Goal: Task Accomplishment & Management: Manage account settings

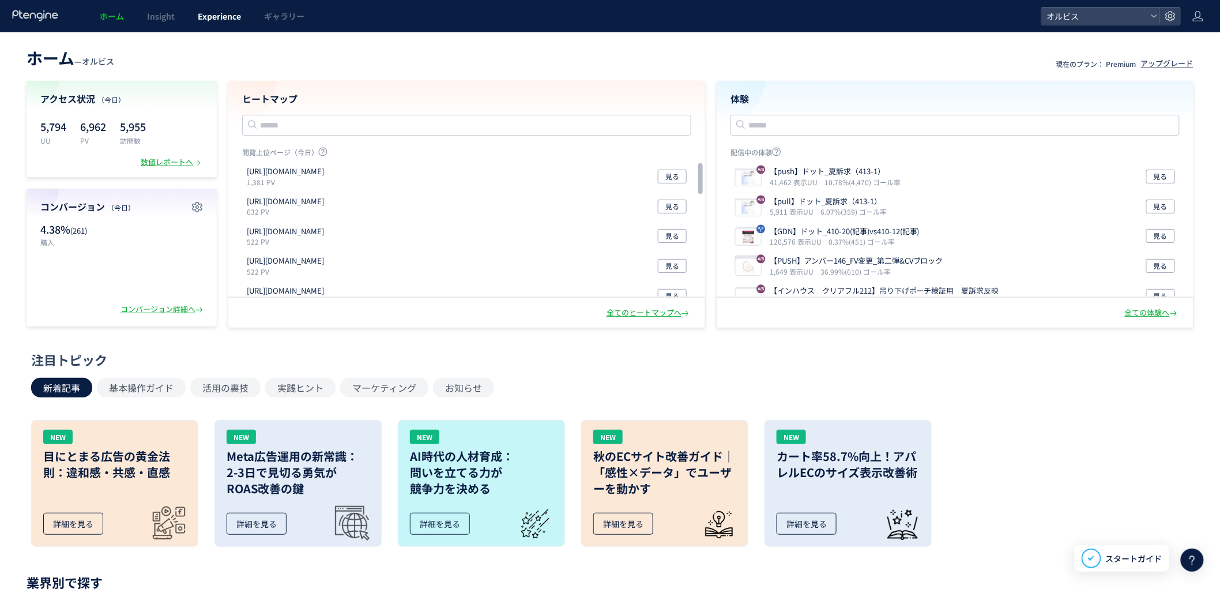
click at [228, 13] on span "Experience" at bounding box center [219, 16] width 43 height 12
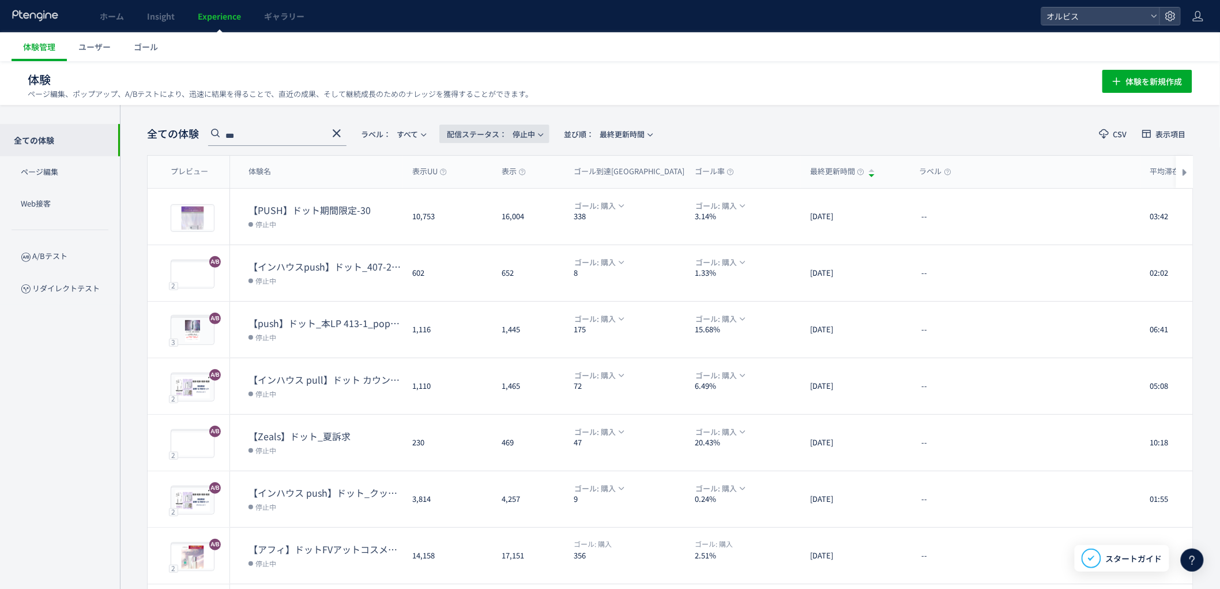
drag, startPoint x: 508, startPoint y: 135, endPoint x: 523, endPoint y: 130, distance: 16.1
click at [509, 135] on span "配信ステータス​： 停止中" at bounding box center [491, 134] width 88 height 19
click at [496, 183] on li "配信中" at bounding box center [497, 186] width 47 height 21
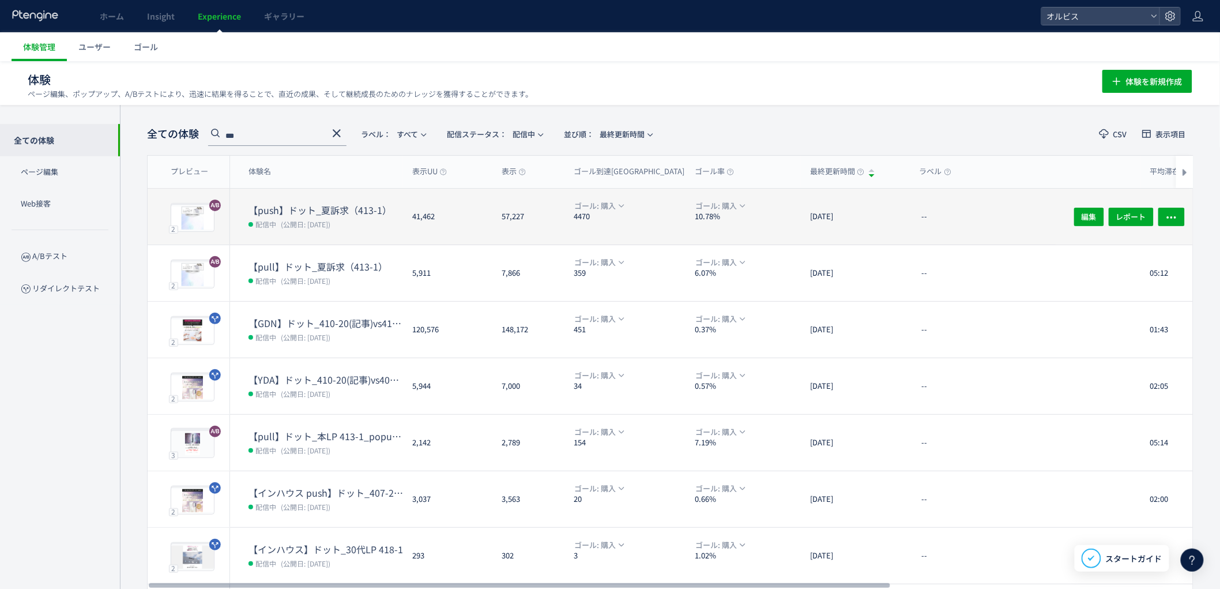
click at [415, 222] on div "41,462" at bounding box center [447, 216] width 89 height 56
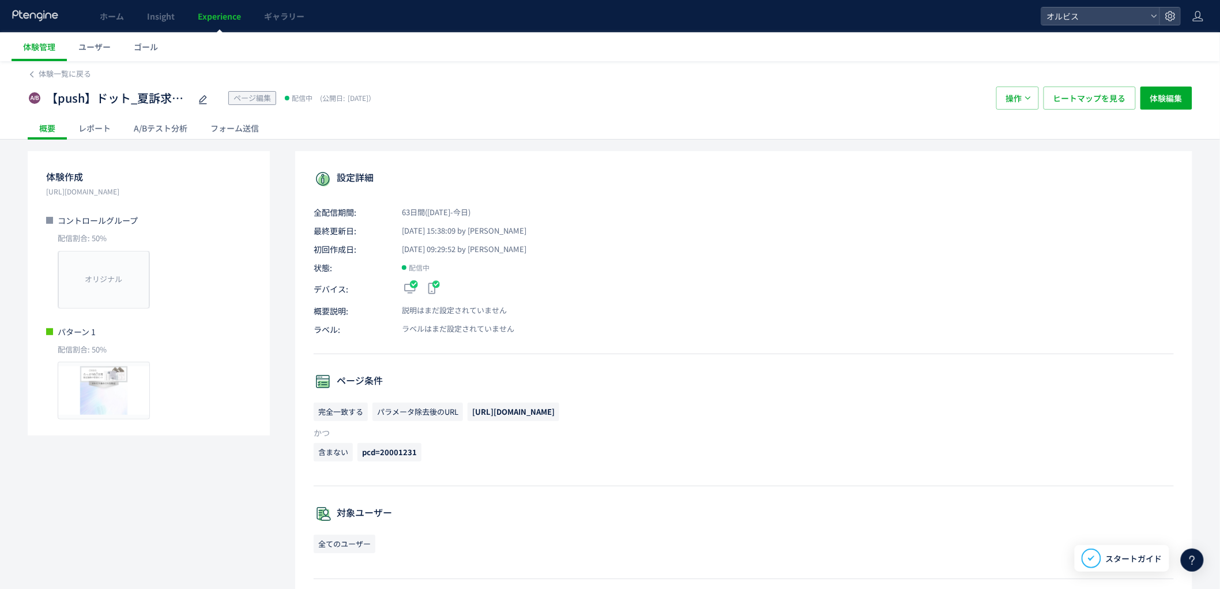
click at [186, 122] on div "A/Bテスト分析" at bounding box center [160, 127] width 77 height 23
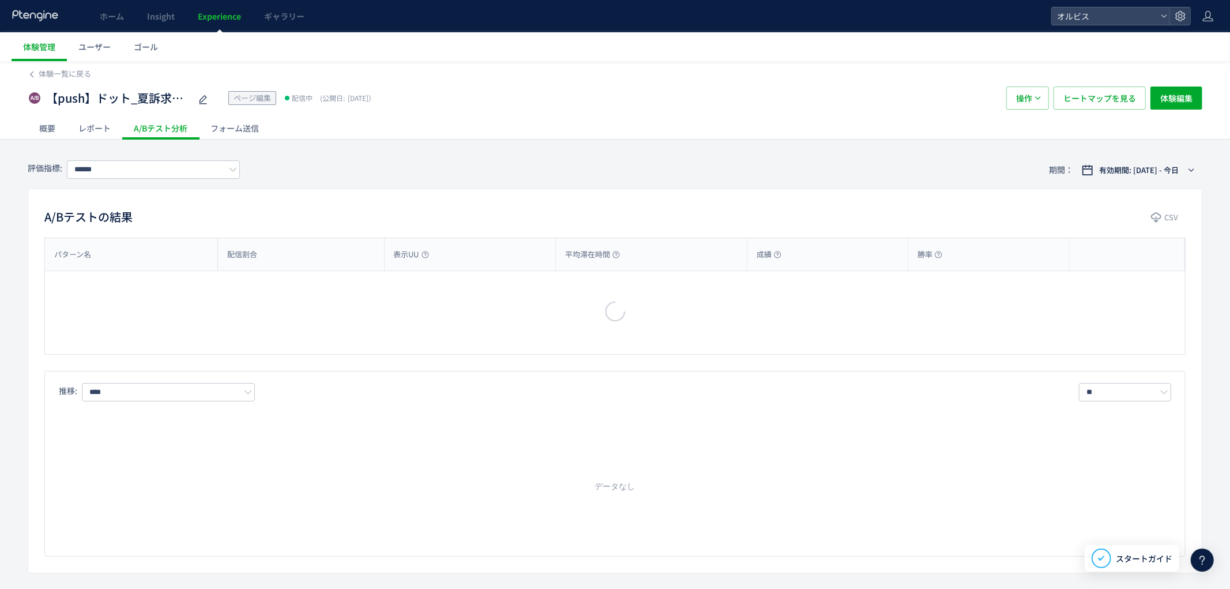
type input "**"
click at [1122, 165] on span "有効期間: [DATE] - 今日" at bounding box center [1129, 170] width 80 height 12
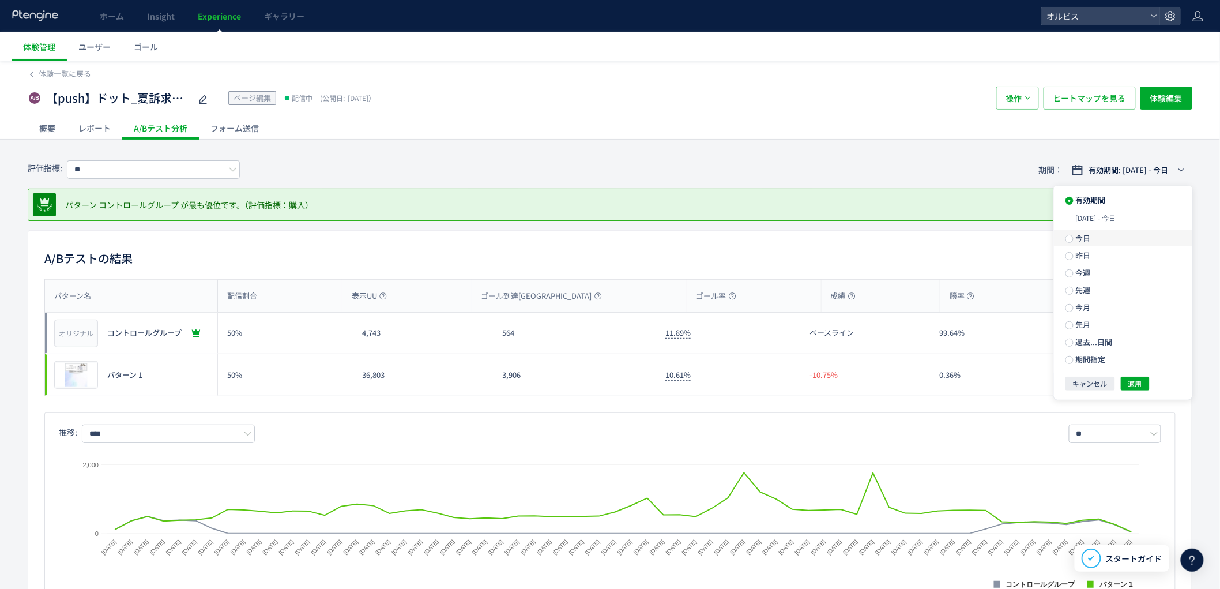
click at [1076, 235] on span "今日" at bounding box center [1081, 237] width 17 height 11
click at [1134, 367] on span "適用" at bounding box center [1135, 363] width 14 height 14
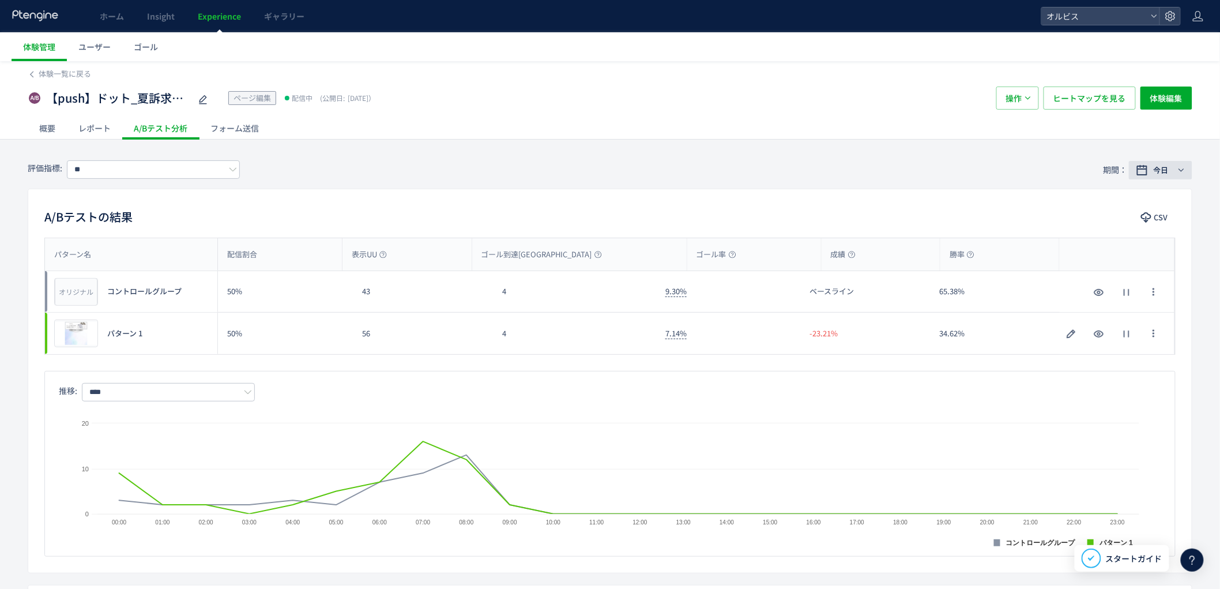
click at [1166, 167] on span "今日" at bounding box center [1160, 170] width 15 height 12
click at [1074, 239] on span "昨日" at bounding box center [1081, 234] width 17 height 11
click at [1133, 369] on span "適用" at bounding box center [1135, 363] width 14 height 14
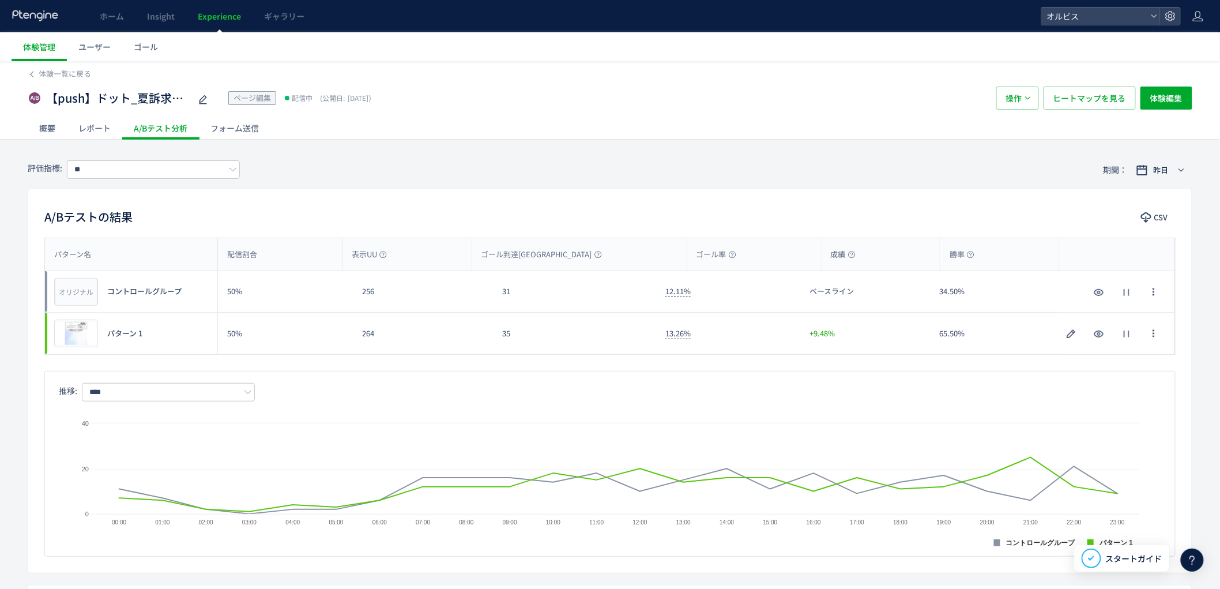
click at [226, 20] on span "Experience" at bounding box center [219, 16] width 43 height 12
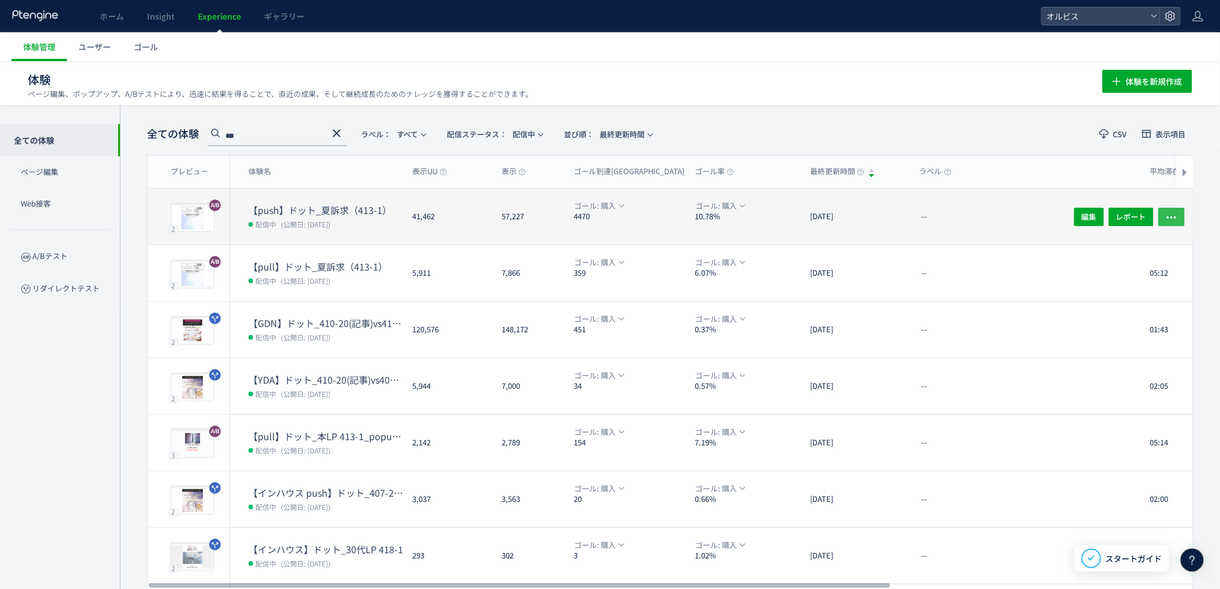
click at [1174, 216] on icon "button" at bounding box center [1172, 217] width 12 height 12
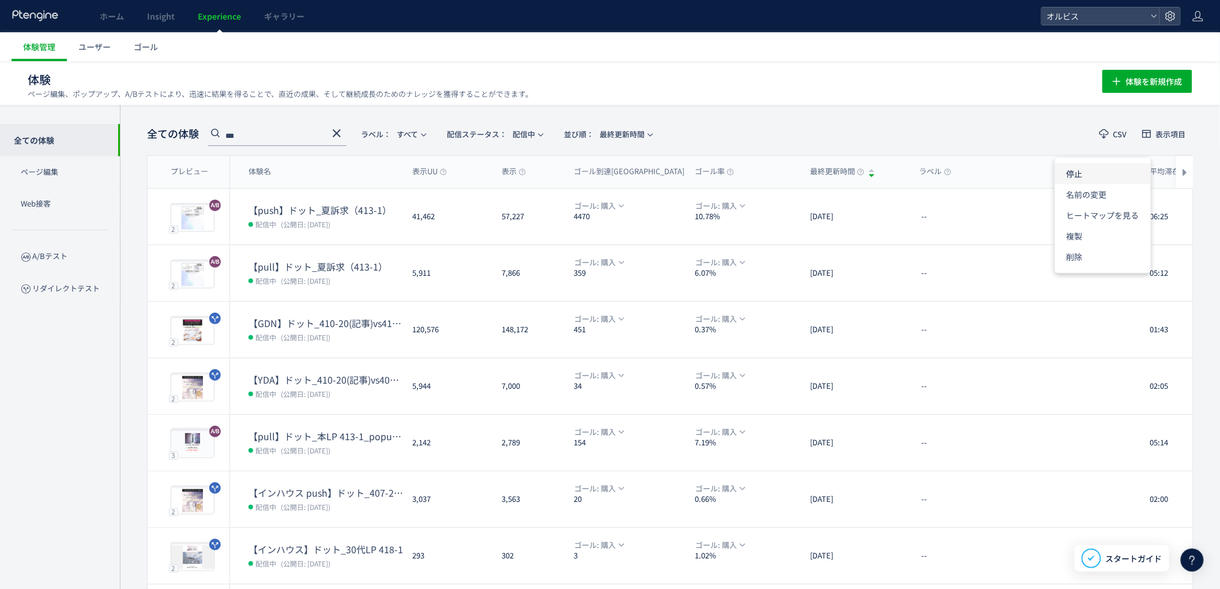
click at [1089, 175] on li "停止" at bounding box center [1103, 173] width 96 height 21
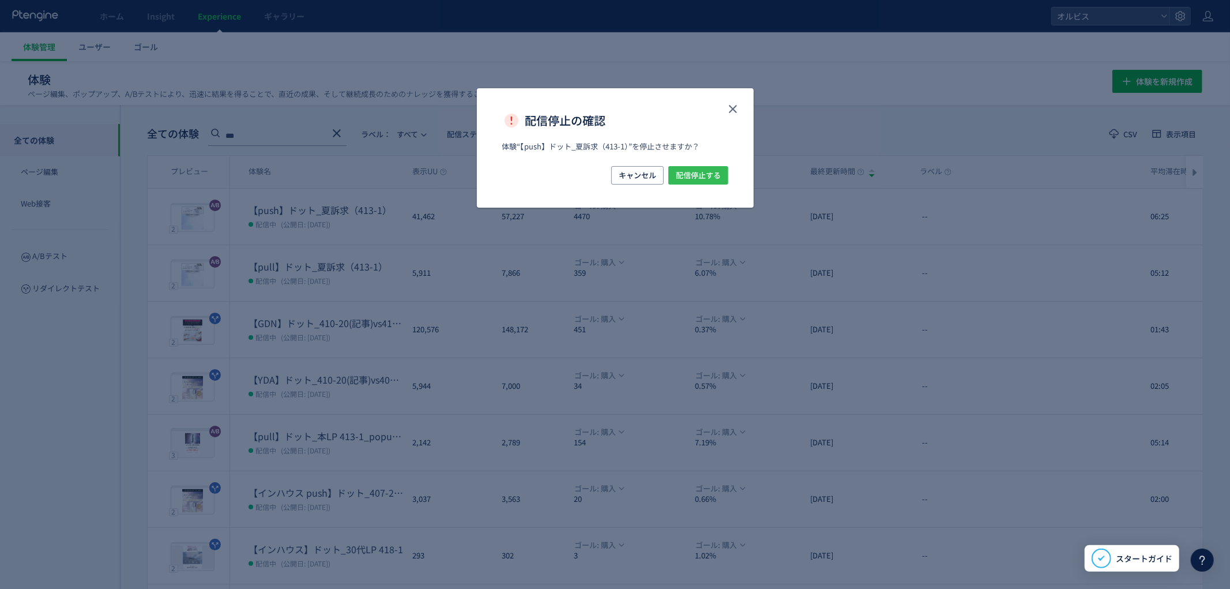
click at [706, 174] on span "配信停止する" at bounding box center [698, 175] width 45 height 18
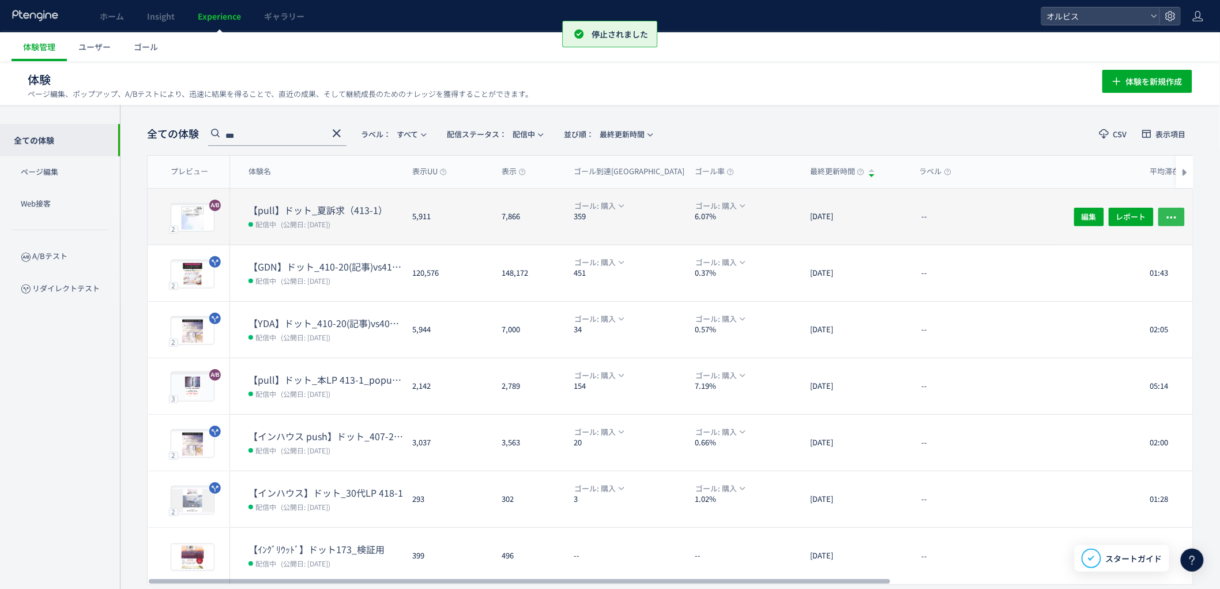
click at [1174, 214] on icon "button" at bounding box center [1172, 217] width 12 height 12
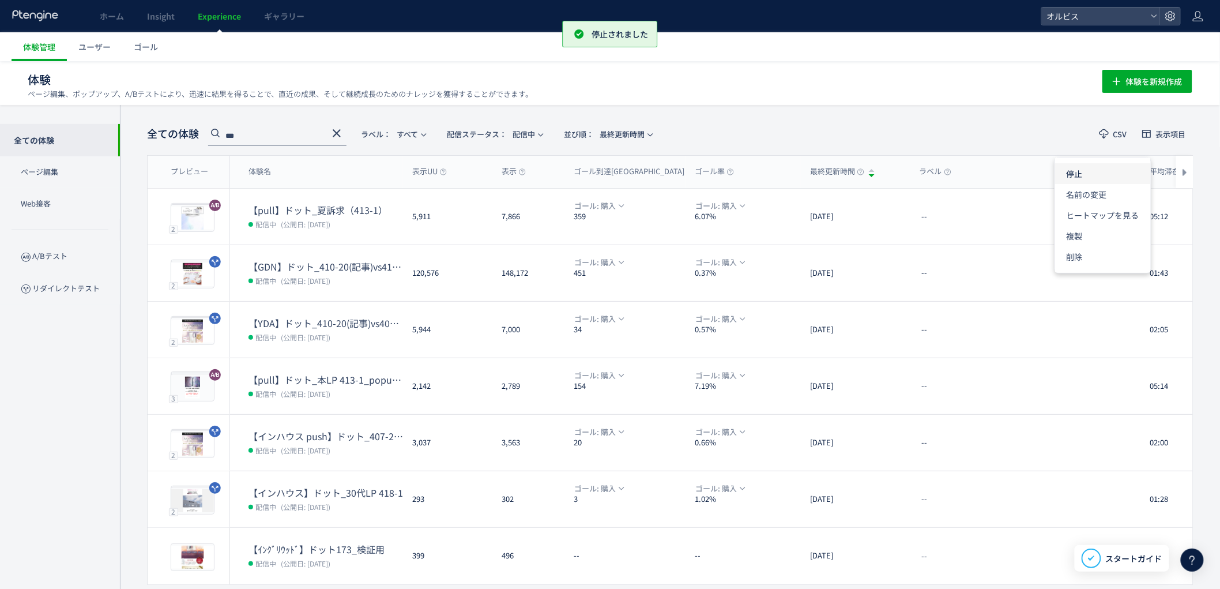
click at [1081, 173] on li "停止" at bounding box center [1103, 173] width 96 height 21
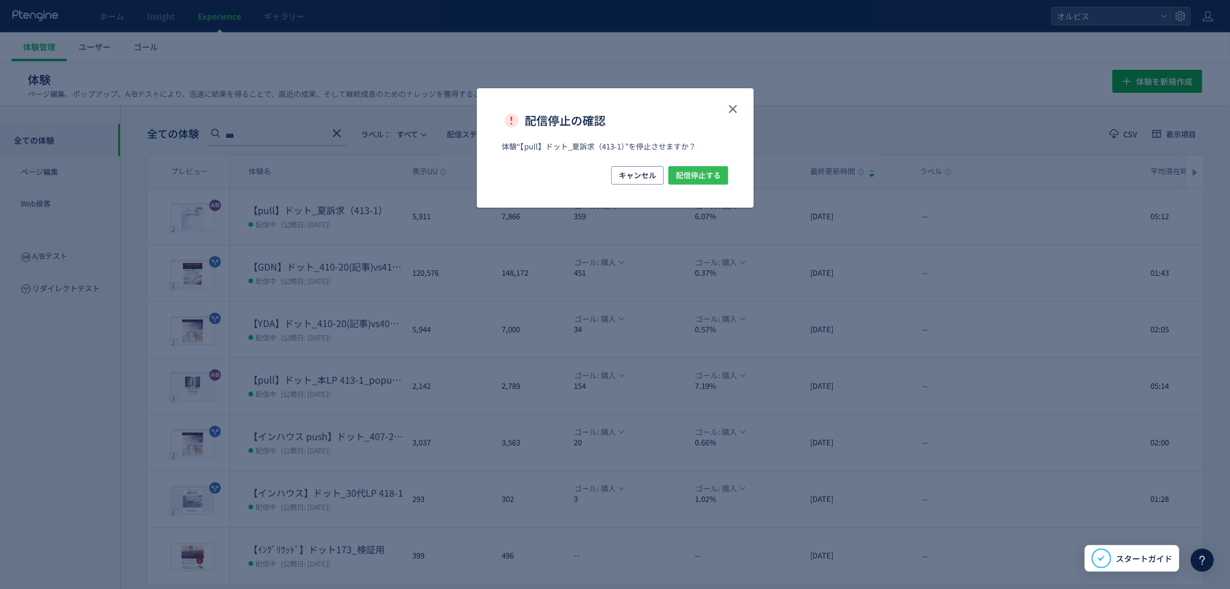
click at [679, 174] on span "配信停止する" at bounding box center [698, 175] width 45 height 18
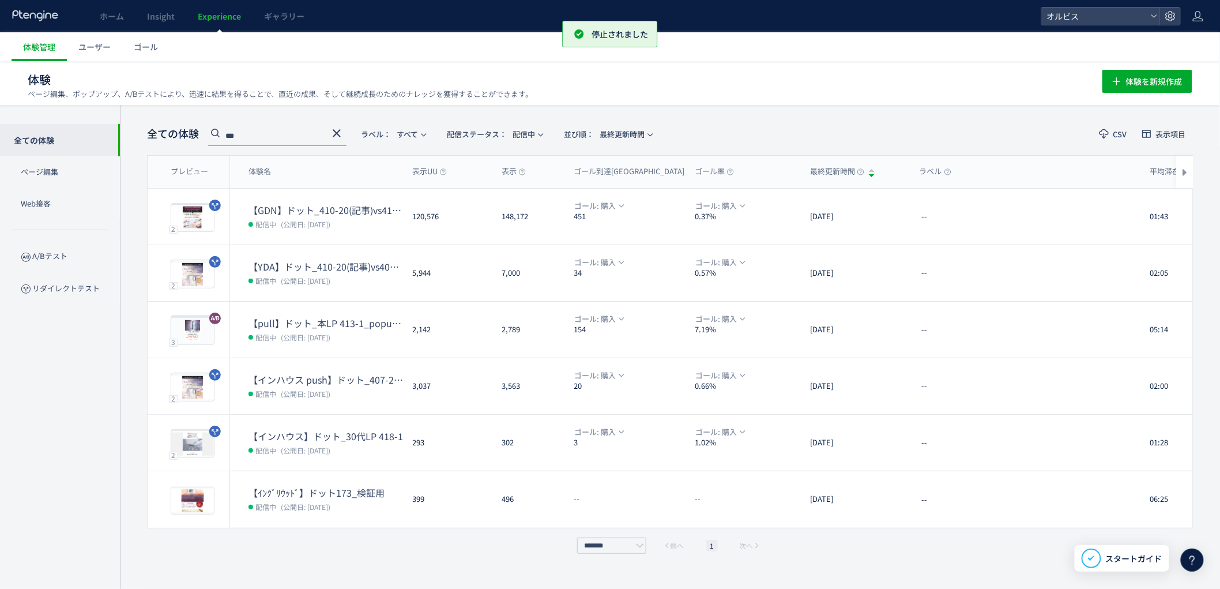
click at [333, 138] on icon at bounding box center [337, 133] width 14 height 14
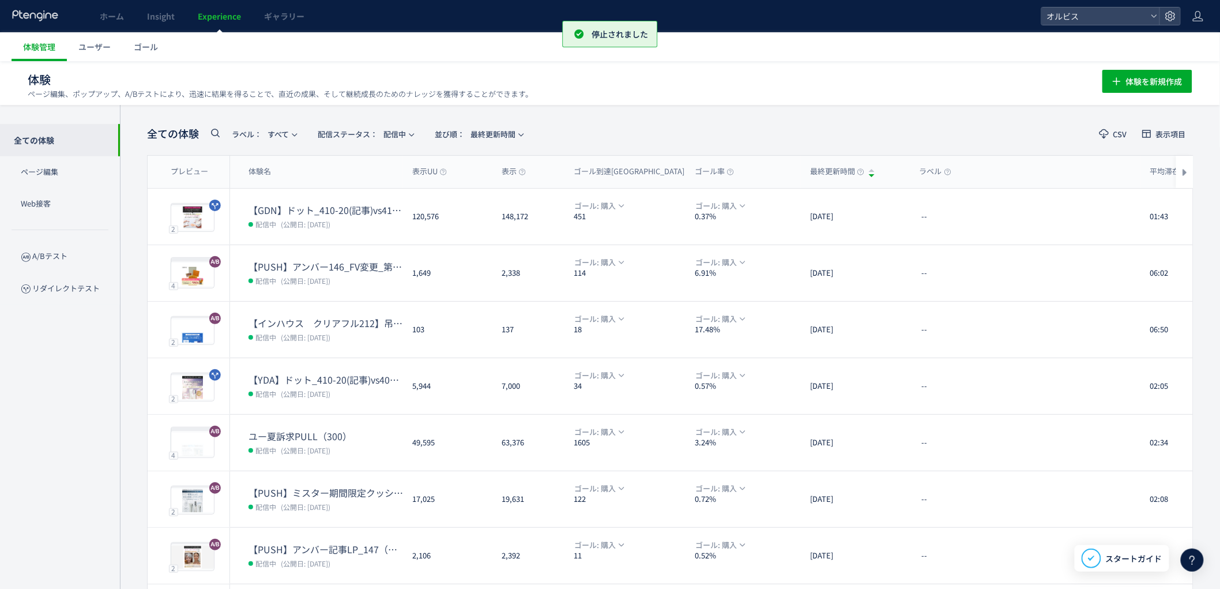
click at [139, 243] on div "全ての体験 ラベル： すべて 配信ステータス​： 配信中 並び順： 最終更新時間 CSV 表示項目 プレビュー 体験名 表示UU 表示 ゴール到達UU ゴール…" at bounding box center [670, 451] width 1100 height 692
